Goal: Browse casually

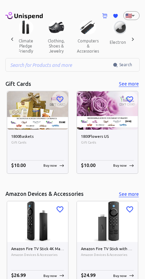
scroll to position [0, 331]
click at [51, 37] on button "clothing, shoes & jewelry" at bounding box center [56, 45] width 31 height 23
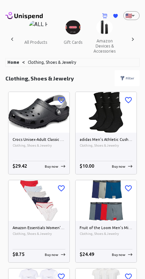
scroll to position [0, 265]
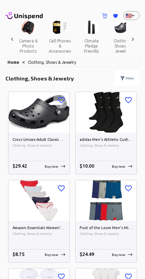
click at [50, 121] on img at bounding box center [38, 112] width 61 height 41
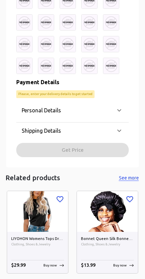
scroll to position [1897, 0]
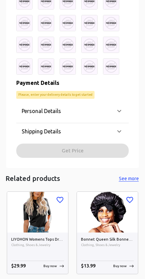
click at [117, 107] on icon at bounding box center [119, 111] width 8 height 8
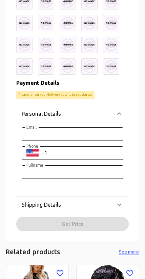
click at [115, 113] on div "Personal Details" at bounding box center [69, 114] width 94 height 8
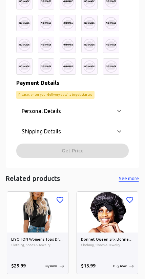
click at [116, 125] on div "Shipping Details" at bounding box center [72, 131] width 113 height 16
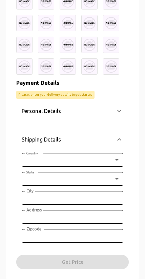
click at [117, 138] on icon at bounding box center [119, 139] width 8 height 8
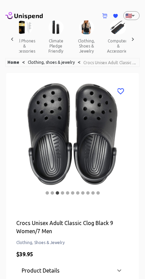
scroll to position [0, 311]
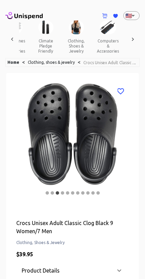
click at [68, 37] on button "clothing, shoes & jewelry" at bounding box center [76, 45] width 31 height 23
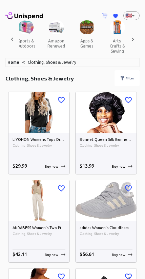
scroll to position [0, 744]
click at [80, 29] on img at bounding box center [87, 27] width 15 height 14
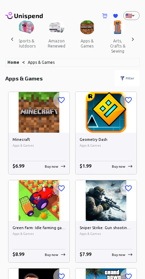
click at [49, 28] on img at bounding box center [56, 27] width 15 height 14
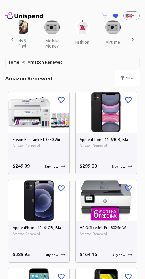
scroll to position [0, 902]
click at [44, 27] on img at bounding box center [51, 27] width 15 height 14
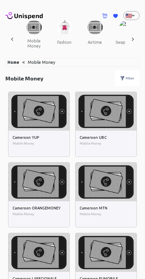
scroll to position [0, 919]
click at [114, 35] on button "swap crypto" at bounding box center [128, 42] width 35 height 16
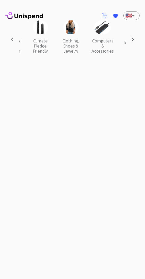
scroll to position [0, 348]
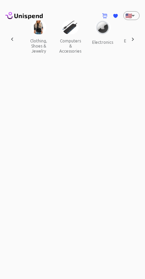
click at [59, 42] on button "computers & accessories" at bounding box center [70, 45] width 33 height 23
